Goal: Task Accomplishment & Management: Complete application form

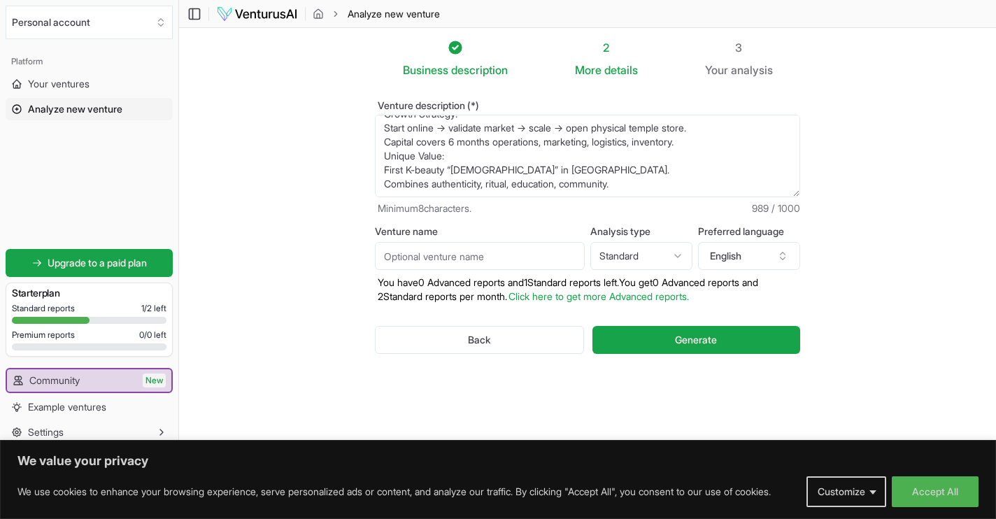
scroll to position [266, 0]
type textarea "K-Beauty [DEMOGRAPHIC_DATA] – [GEOGRAPHIC_DATA] Concept: [GEOGRAPHIC_DATA]’s fi…"
click at [484, 261] on input "Venture name" at bounding box center [480, 256] width 210 height 28
type input "[DEMOGRAPHIC_DATA]"
click at [662, 264] on html "We value your privacy We use cookies to enhance your browsing experience, serve…" at bounding box center [498, 259] width 996 height 519
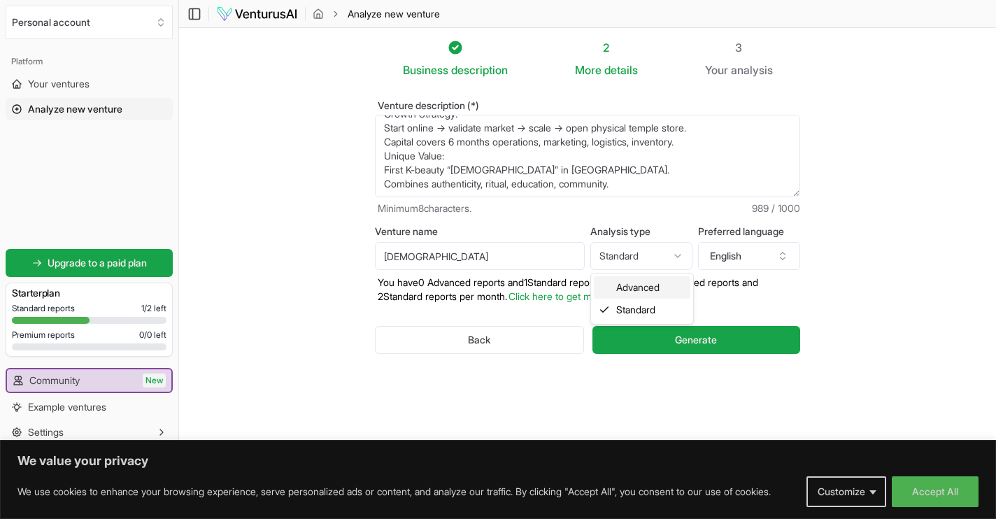
select select "advanced"
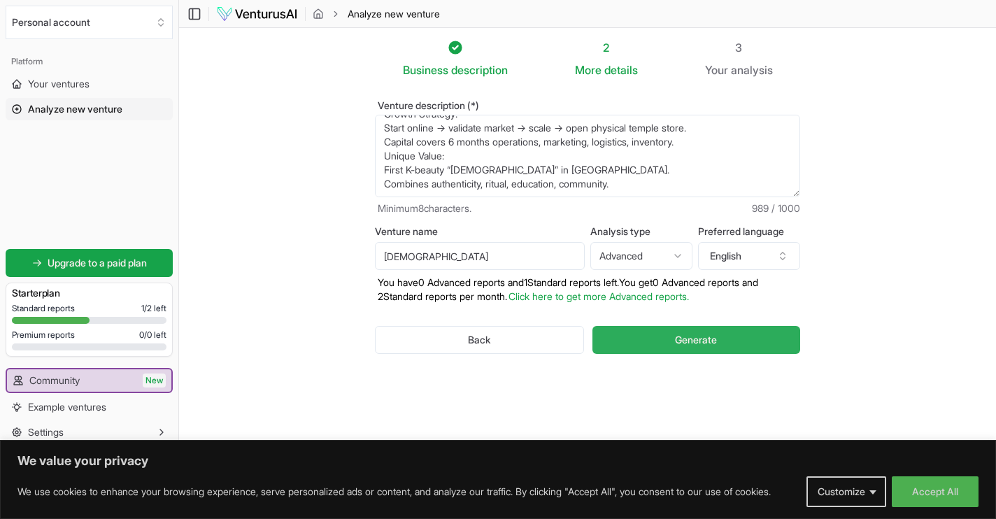
click at [672, 344] on button "Generate" at bounding box center [696, 340] width 208 height 28
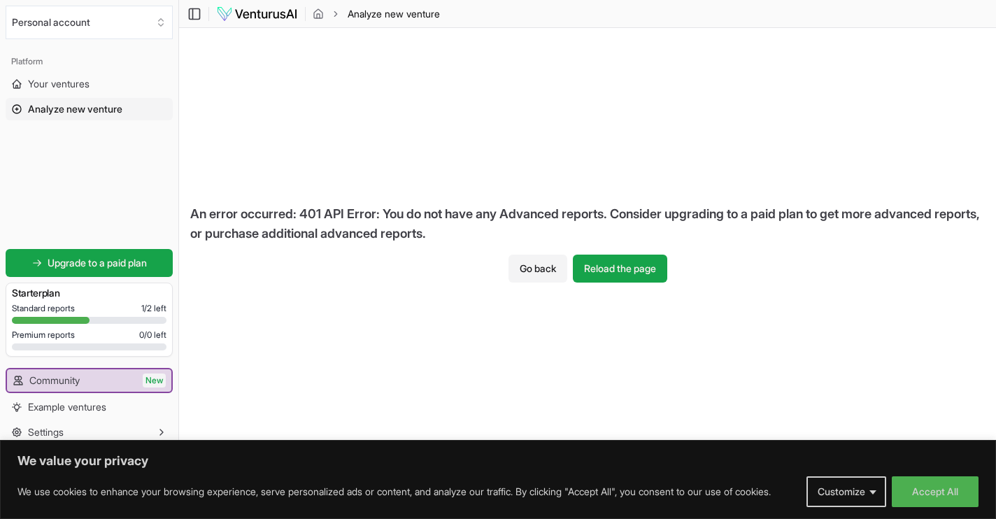
scroll to position [1, 0]
click at [900, 499] on button "Accept All" at bounding box center [934, 491] width 87 height 31
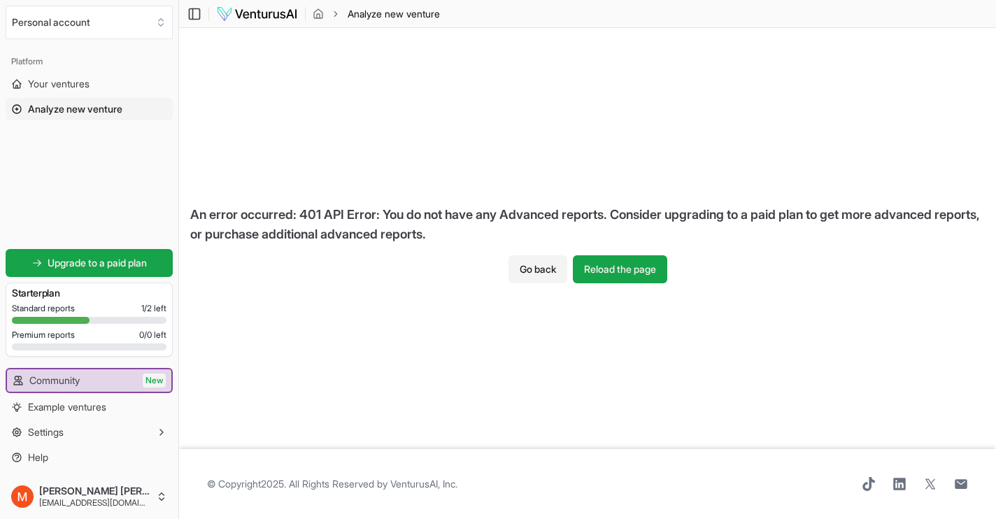
scroll to position [0, 0]
click at [548, 267] on button "Go back" at bounding box center [537, 269] width 59 height 28
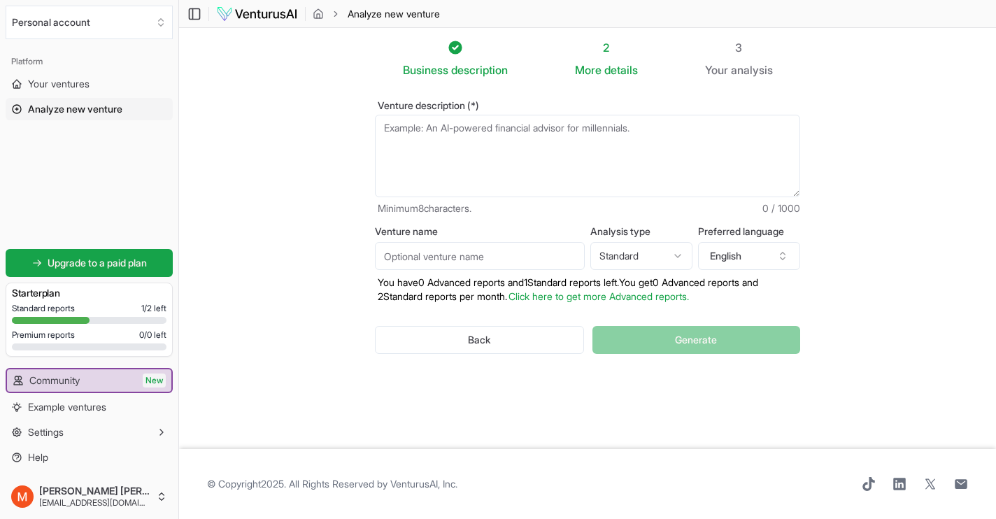
click at [61, 301] on div "Starter plan" at bounding box center [89, 293] width 155 height 20
click at [99, 264] on span "Upgrade to a paid plan" at bounding box center [97, 263] width 99 height 14
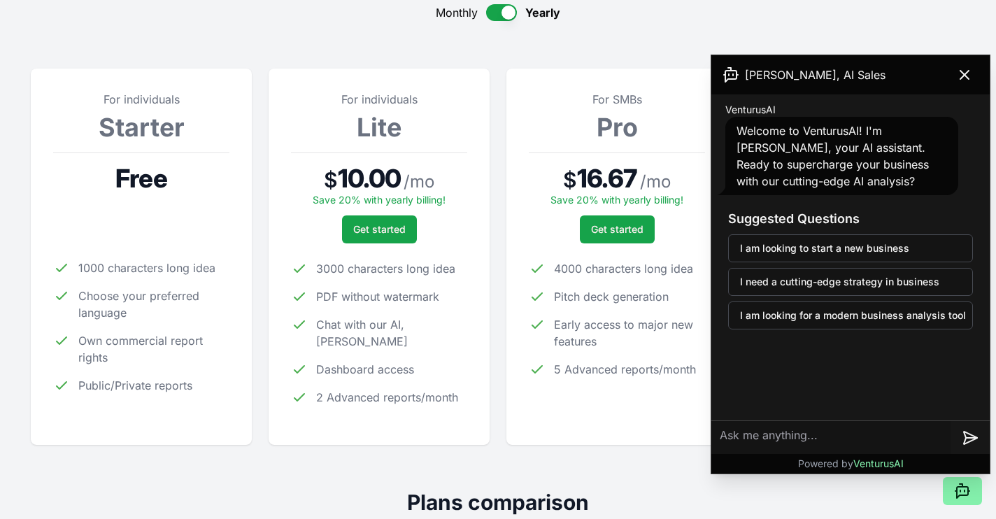
scroll to position [161, 0]
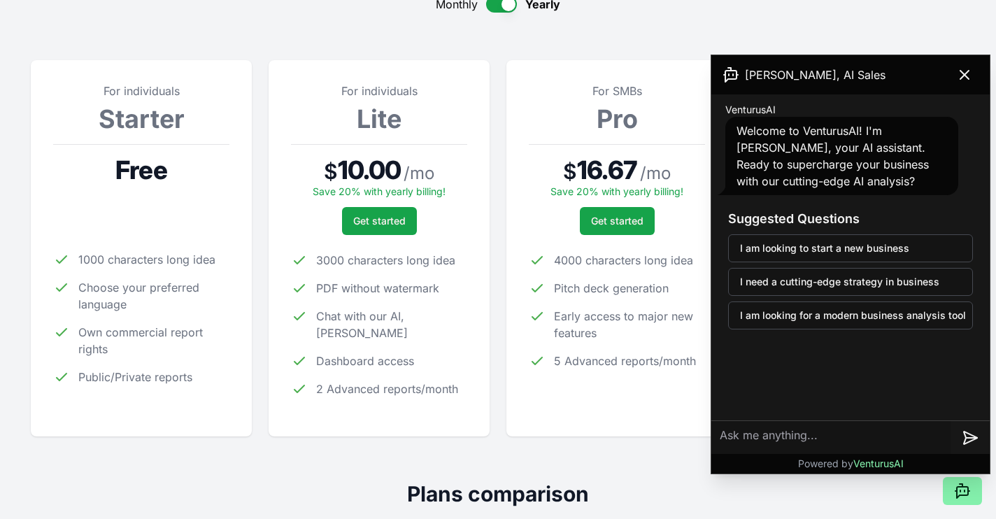
drag, startPoint x: 961, startPoint y: 76, endPoint x: 905, endPoint y: 164, distance: 104.7
click at [905, 166] on div "Andrew, AI Sales VenturusAI Welcome to VenturusAI! I'm Andrew, your AI assistan…" at bounding box center [850, 264] width 278 height 418
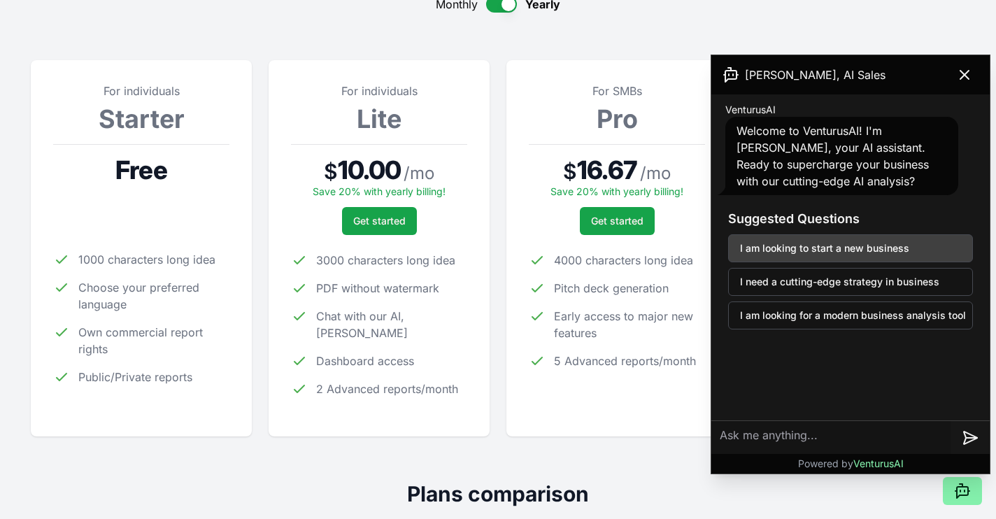
drag, startPoint x: 899, startPoint y: 282, endPoint x: 873, endPoint y: 245, distance: 46.2
click at [873, 245] on div "Suggested Questions I am looking to start a new business I need a cutting-edge …" at bounding box center [850, 269] width 267 height 143
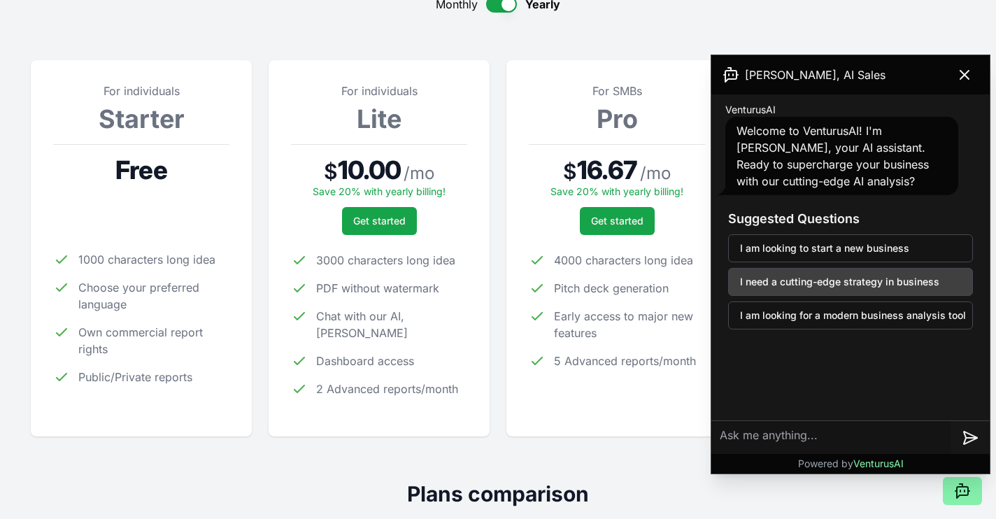
click at [878, 275] on button "I need a cutting-edge strategy in business" at bounding box center [850, 282] width 245 height 28
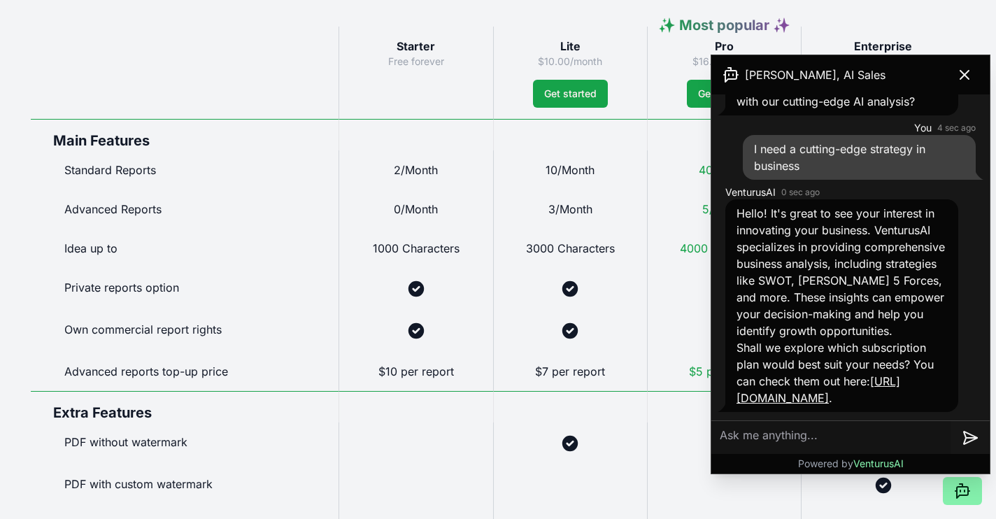
scroll to position [80, 0]
click at [826, 399] on link "[URL][DOMAIN_NAME]" at bounding box center [818, 389] width 164 height 31
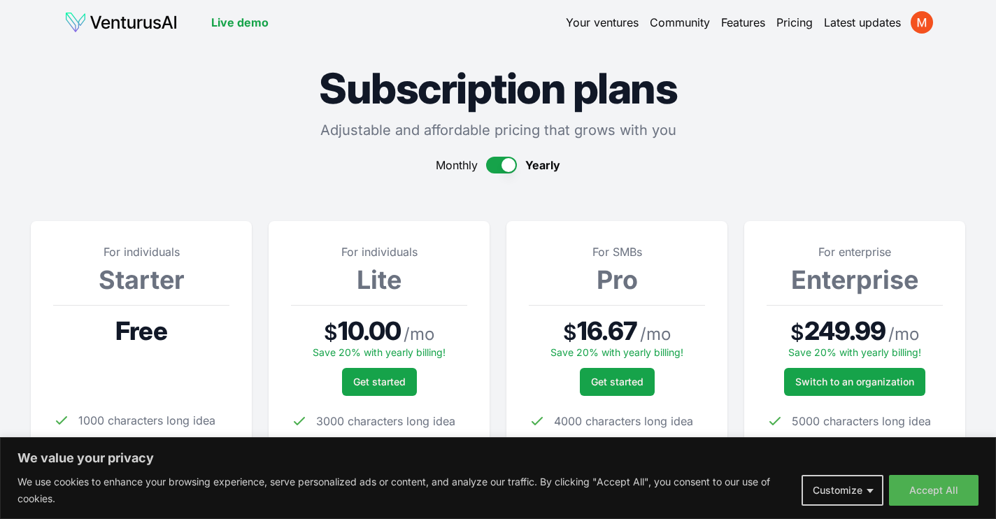
scroll to position [750, 0]
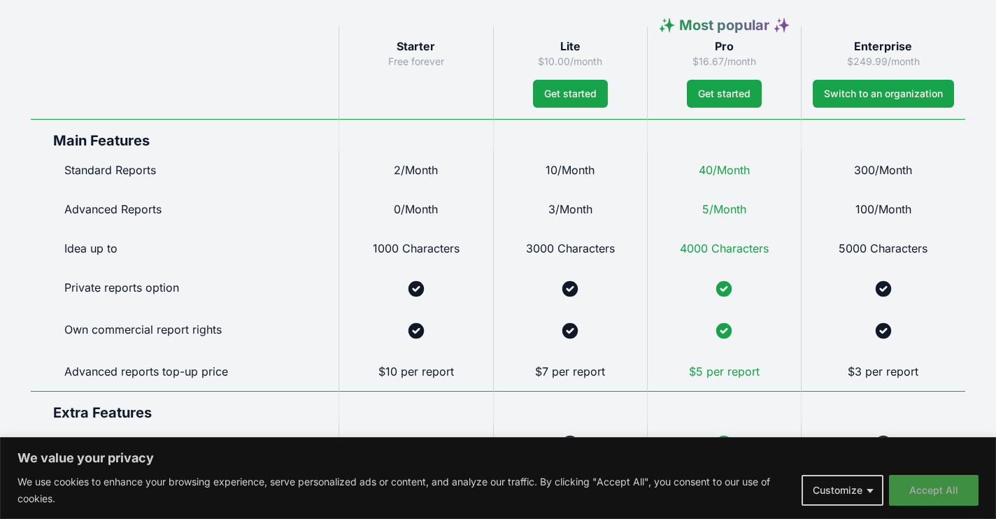
click at [900, 489] on button "Accept All" at bounding box center [933, 490] width 89 height 31
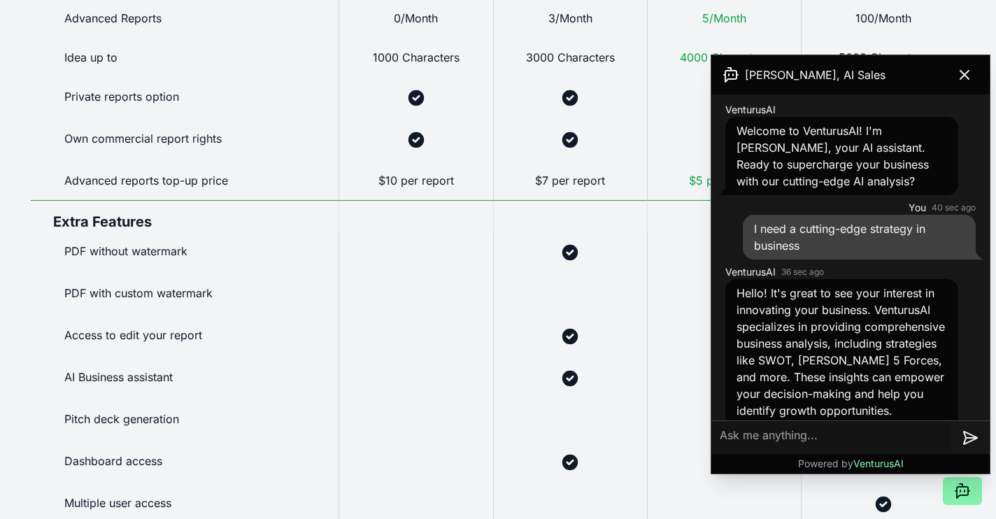
scroll to position [80, 0]
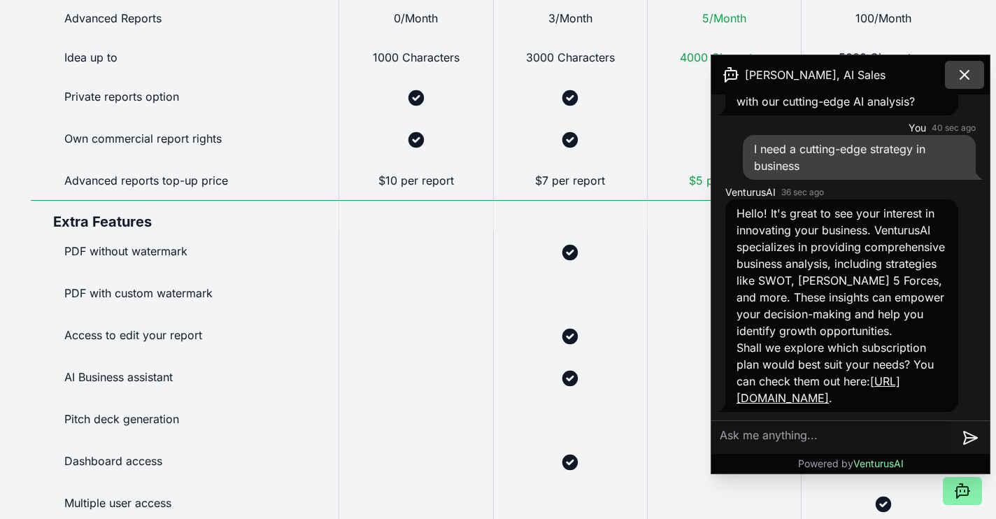
click at [961, 76] on icon at bounding box center [964, 74] width 17 height 17
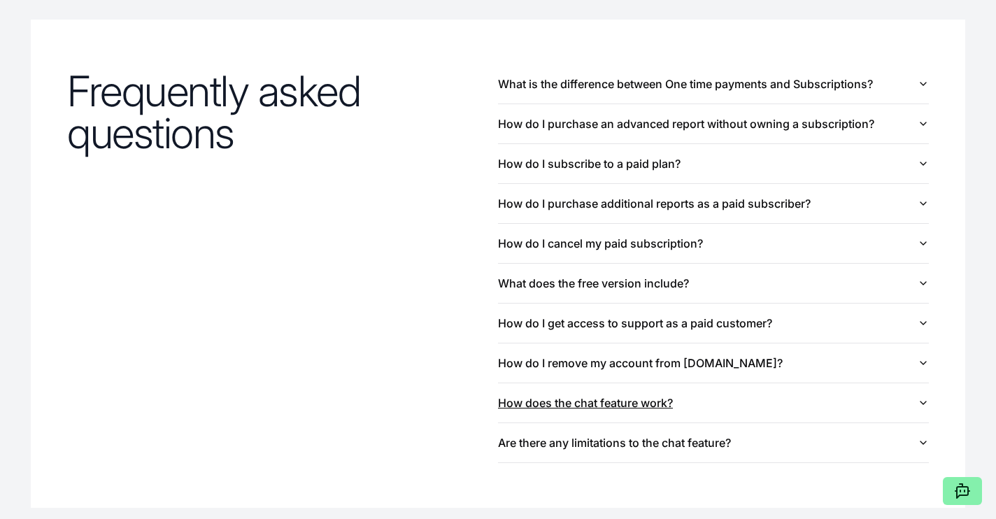
scroll to position [1492, 0]
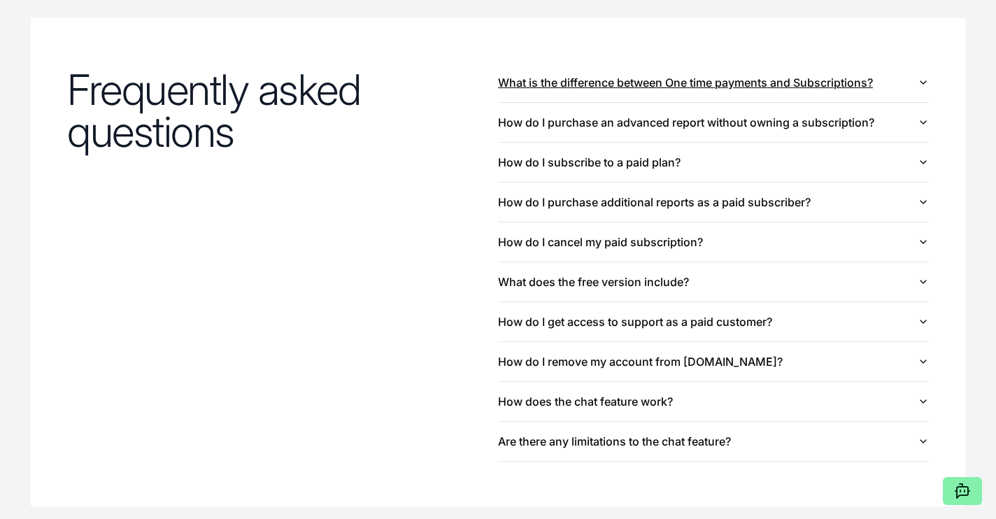
click at [829, 85] on button "What is the difference between One time payments and Subscriptions?" at bounding box center [713, 82] width 431 height 39
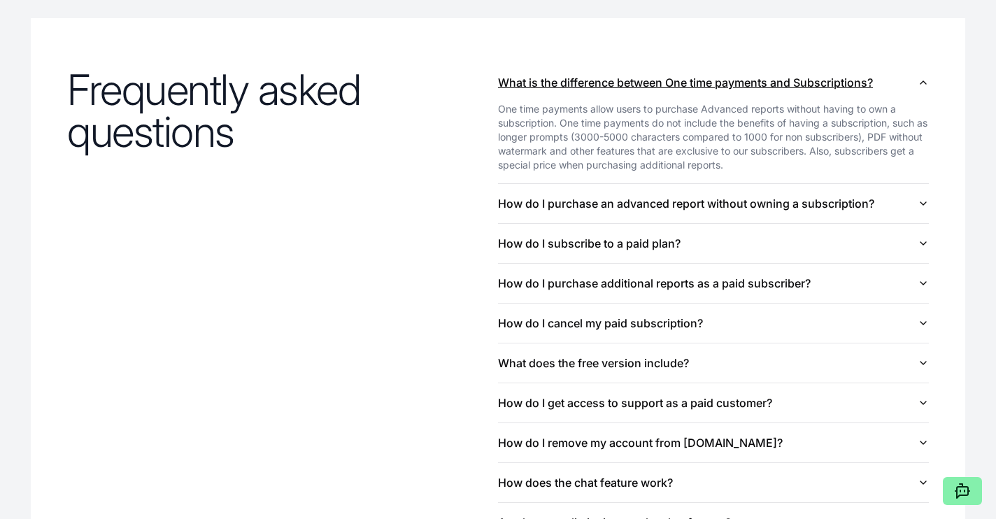
click at [807, 89] on button "What is the difference between One time payments and Subscriptions?" at bounding box center [713, 82] width 431 height 39
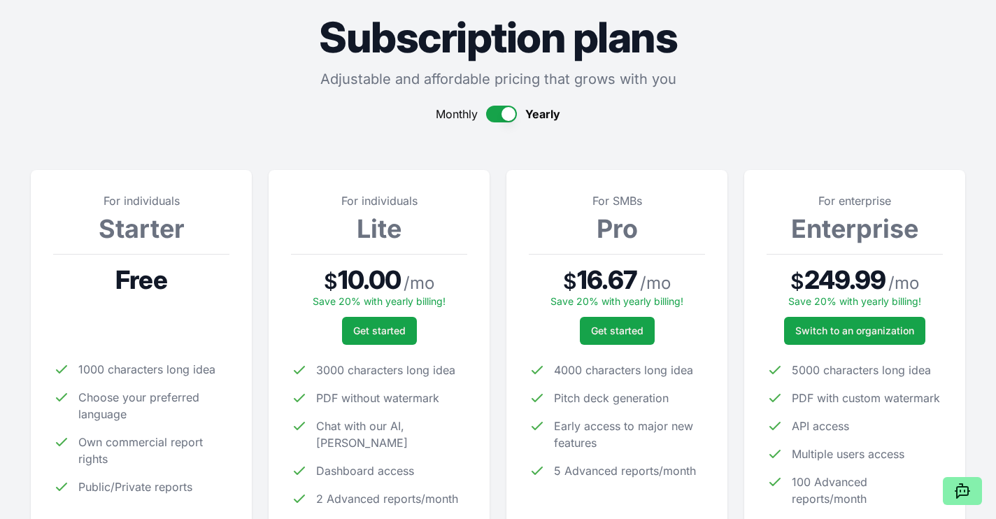
scroll to position [37, 0]
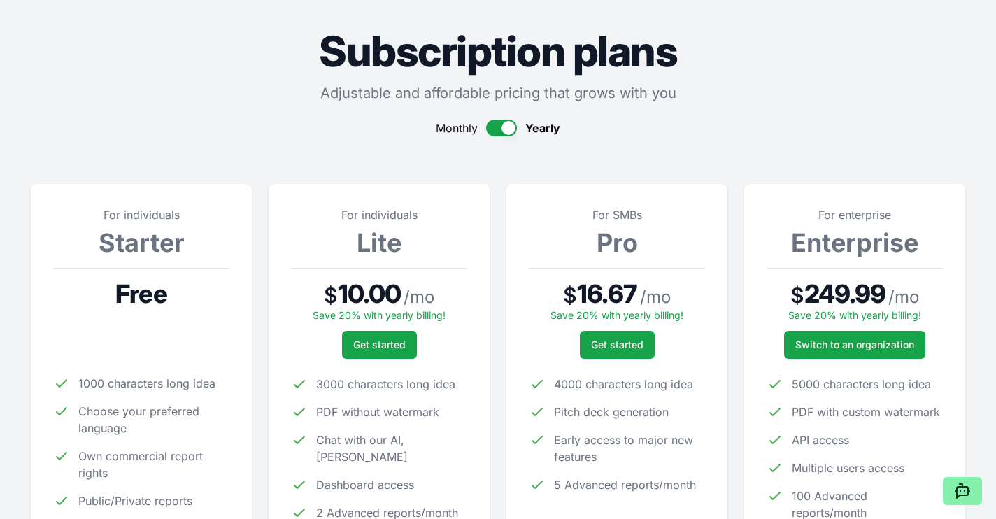
click at [499, 130] on button "button" at bounding box center [501, 128] width 31 height 17
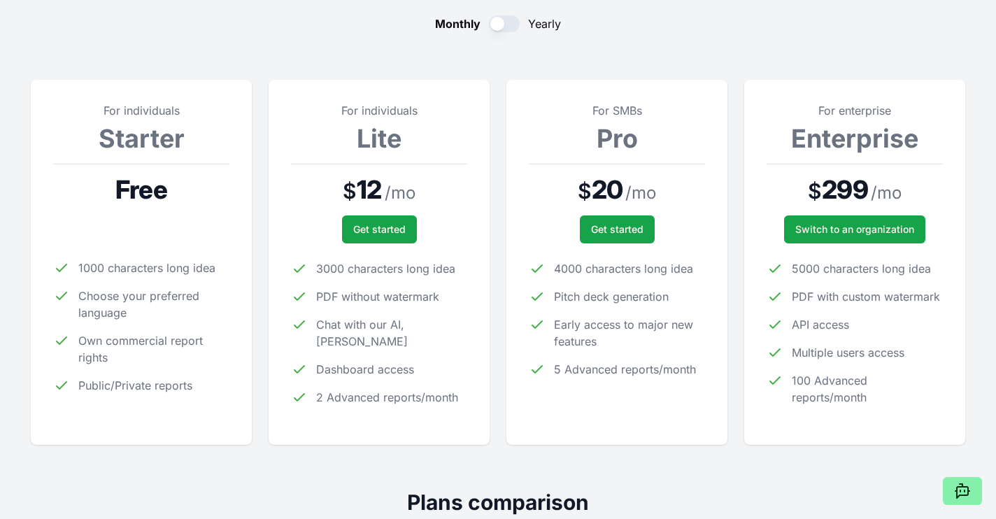
scroll to position [171, 0]
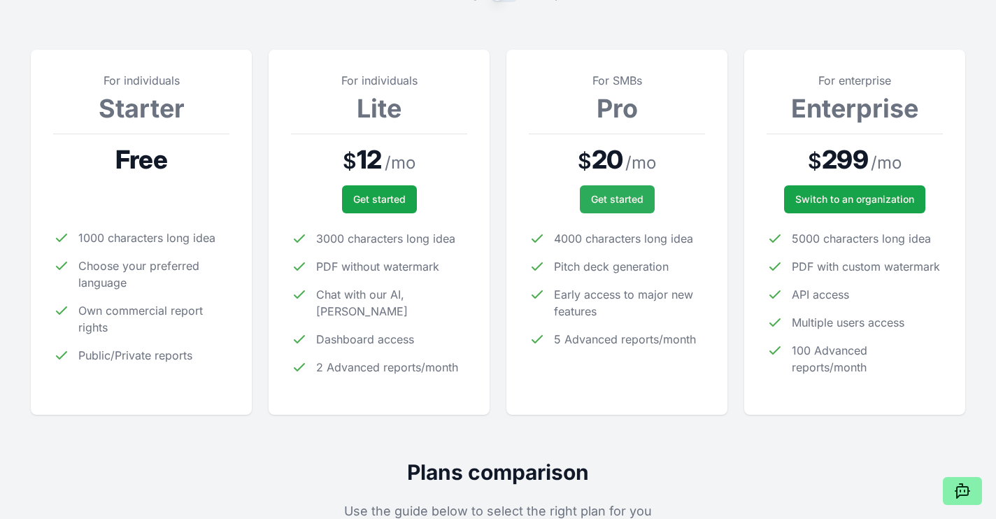
click at [617, 210] on button "Get started" at bounding box center [617, 199] width 75 height 28
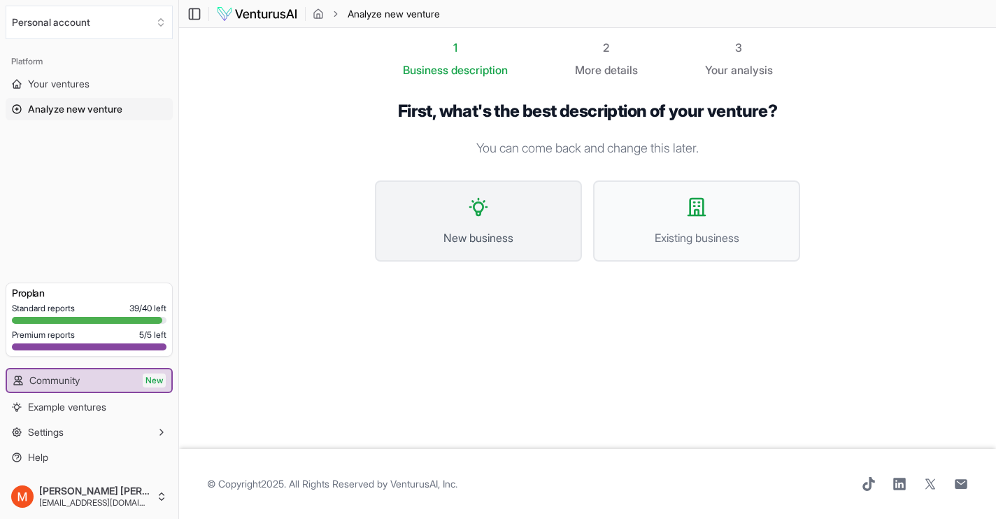
click at [517, 235] on span "New business" at bounding box center [478, 237] width 176 height 17
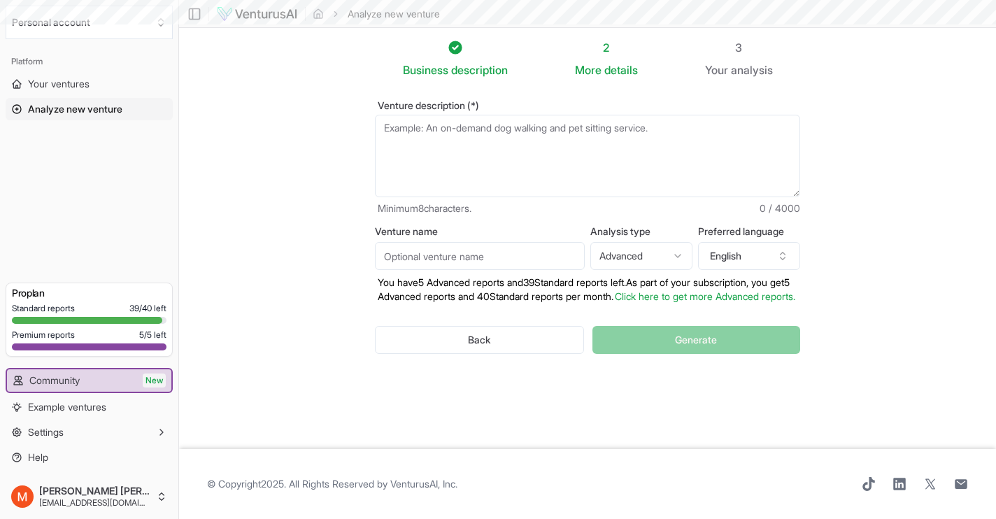
click at [492, 157] on textarea "Venture description (*)" at bounding box center [587, 156] width 425 height 83
paste textarea "K-Beauty Temple – Portugal Concept: Portugal’s first Korean Beauty Temple: an o…"
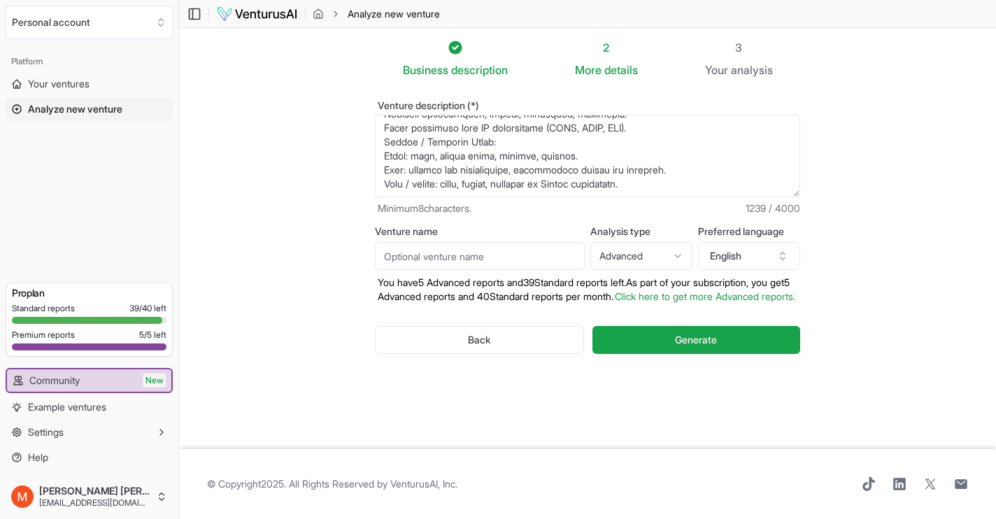
scroll to position [322, 0]
type textarea "K-Beauty Temple – Portugal Concept: Portugal’s first Korean Beauty Temple: an o…"
click at [535, 259] on input "Venture name" at bounding box center [480, 256] width 210 height 28
type input "t"
type input "korean temple"
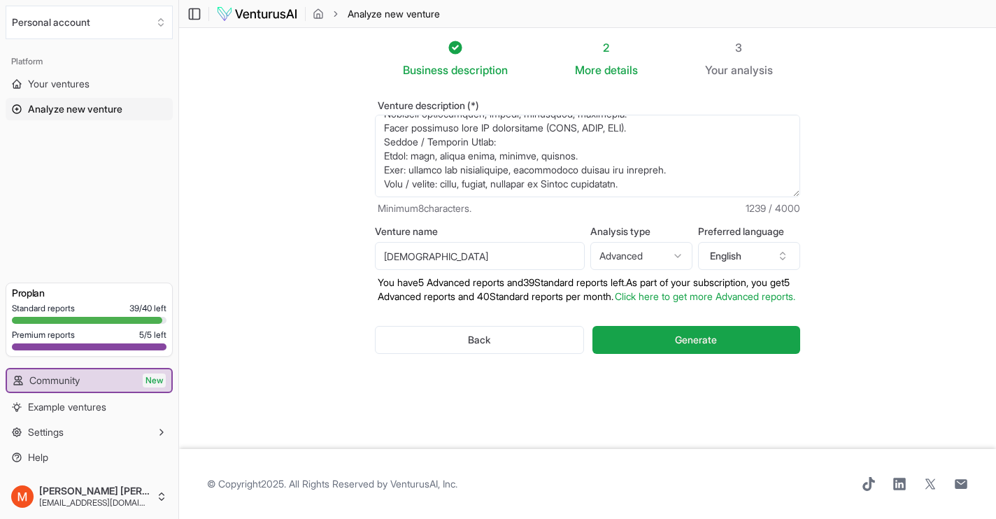
click at [643, 424] on div "Business description 2 More details 3 Your analysis Venture description (*) Min…" at bounding box center [587, 238] width 470 height 399
click at [672, 354] on button "Generate" at bounding box center [696, 340] width 208 height 28
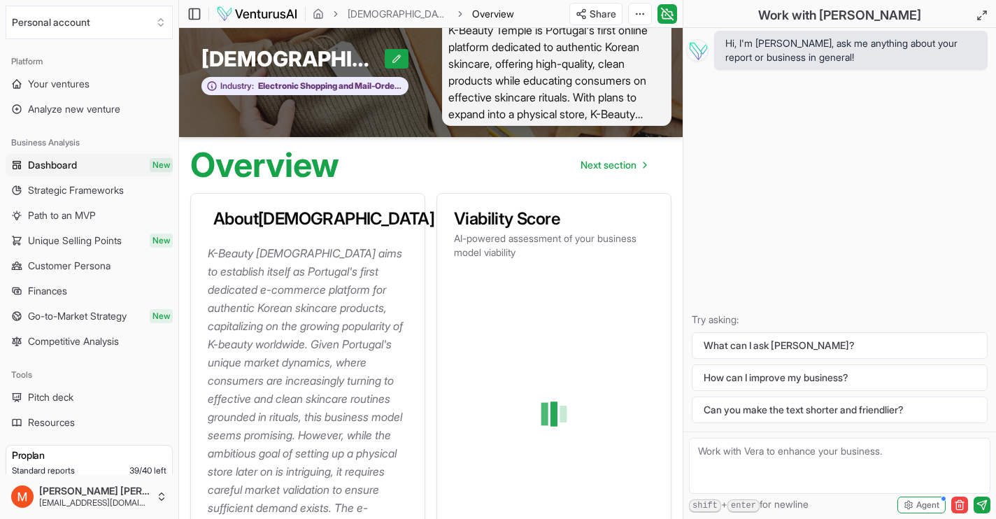
scroll to position [24, 0]
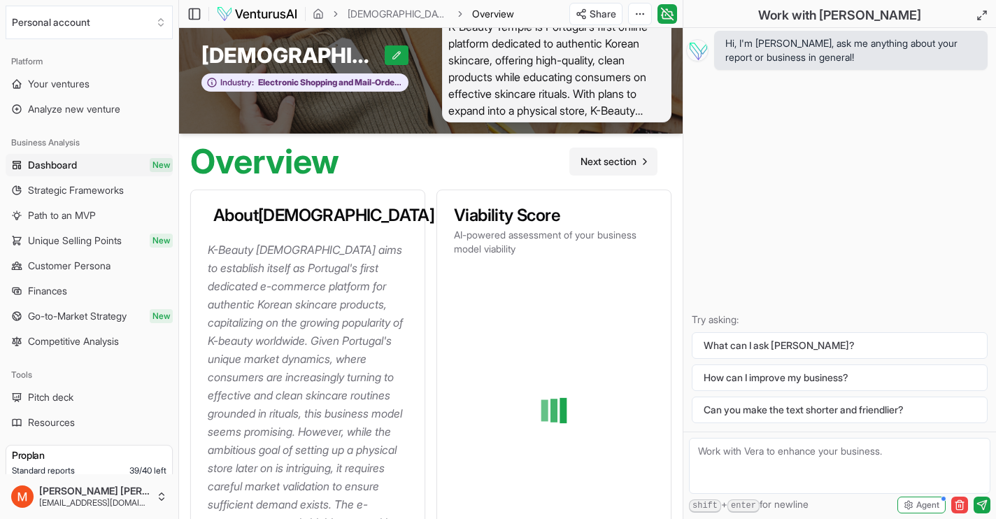
click at [614, 162] on span "Next section" at bounding box center [608, 162] width 56 height 14
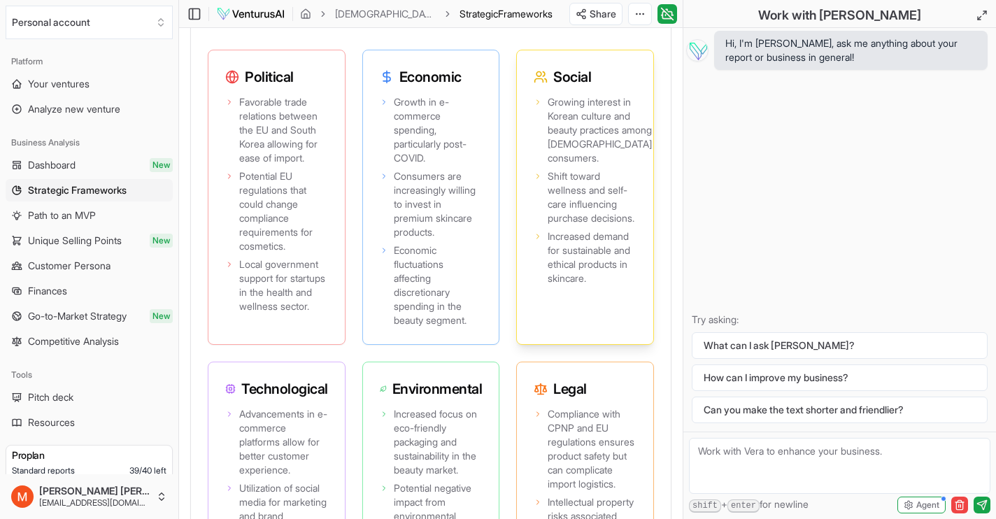
scroll to position [1600, 0]
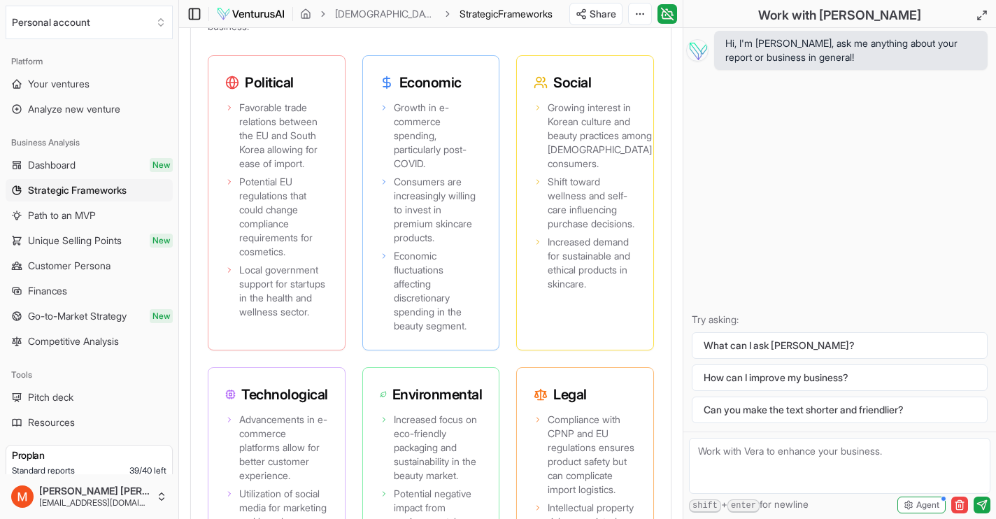
click at [201, 17] on icon at bounding box center [194, 14] width 14 height 17
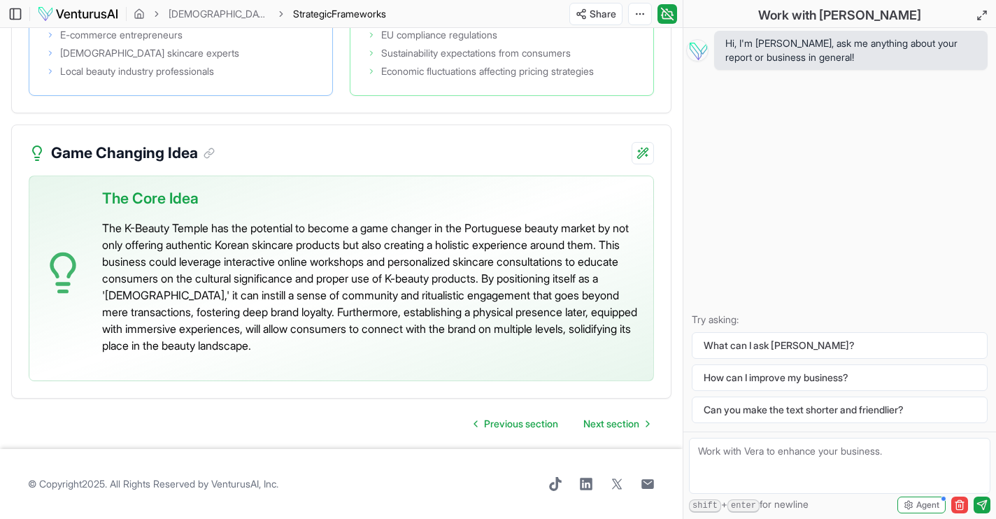
scroll to position [3097, 0]
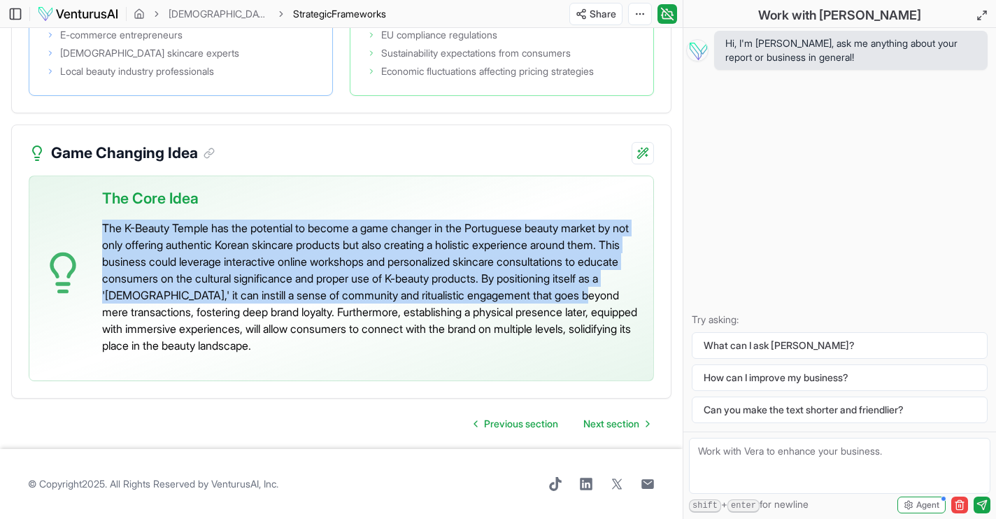
drag, startPoint x: 100, startPoint y: 229, endPoint x: 214, endPoint y: 306, distance: 137.5
click at [208, 305] on div "The Core Idea The K-Beauty Temple has the potential to become a game changer in…" at bounding box center [341, 278] width 625 height 206
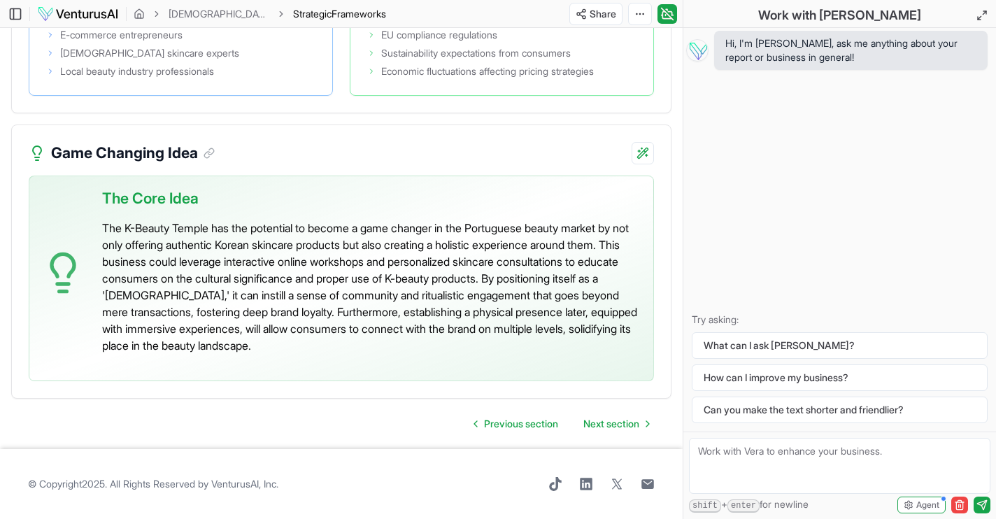
click at [261, 313] on p "The K-Beauty Temple has the potential to become a game changer in the Portugues…" at bounding box center [372, 287] width 540 height 134
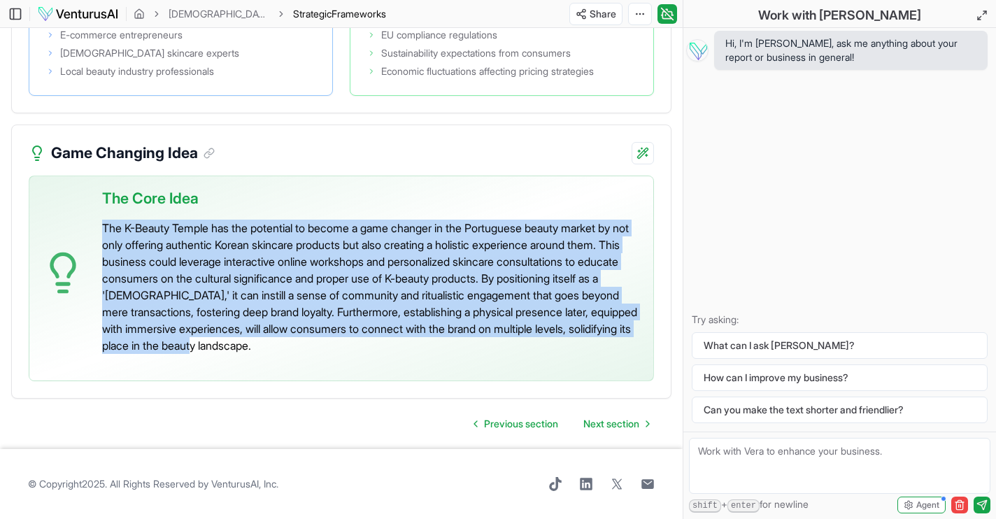
drag, startPoint x: 104, startPoint y: 224, endPoint x: 450, endPoint y: 348, distance: 367.1
click at [450, 348] on p "The K-Beauty Temple has the potential to become a game changer in the Portugues…" at bounding box center [372, 287] width 540 height 134
copy p "The K-Beauty Temple has the potential to become a game changer in the Portugues…"
click at [601, 426] on span "Next section" at bounding box center [611, 424] width 56 height 14
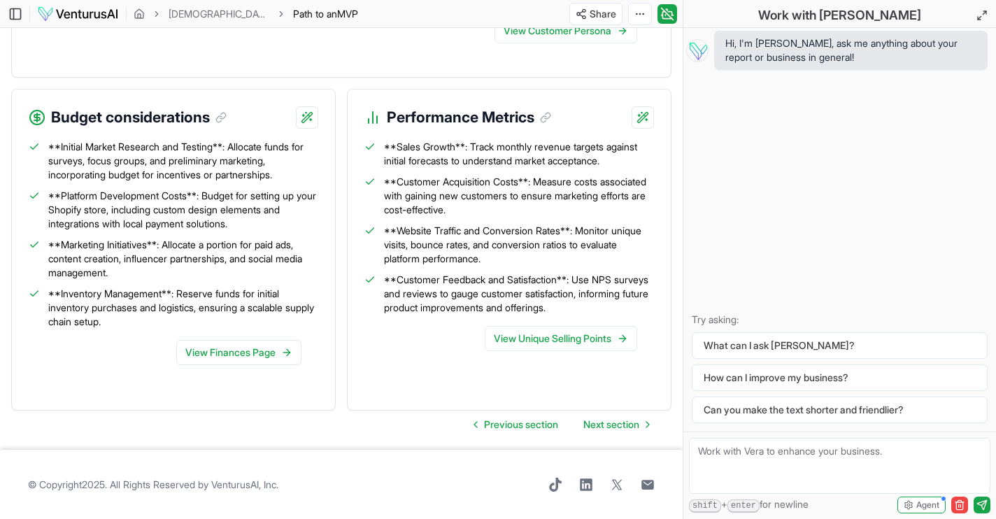
scroll to position [1693, 0]
click at [589, 429] on span "Next section" at bounding box center [611, 425] width 56 height 14
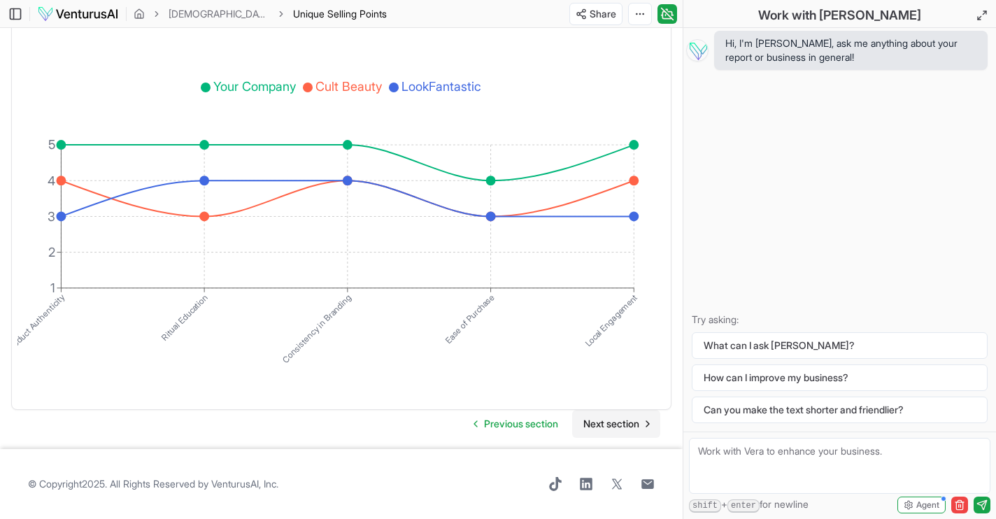
scroll to position [3534, 0]
click at [616, 426] on span "Next section" at bounding box center [611, 424] width 56 height 14
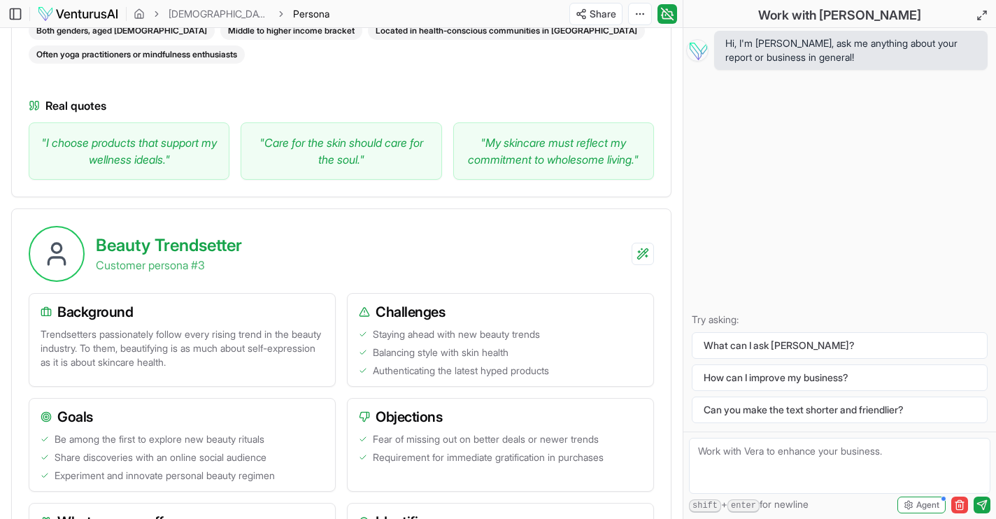
scroll to position [1632, 0]
